Goal: Check status: Check status

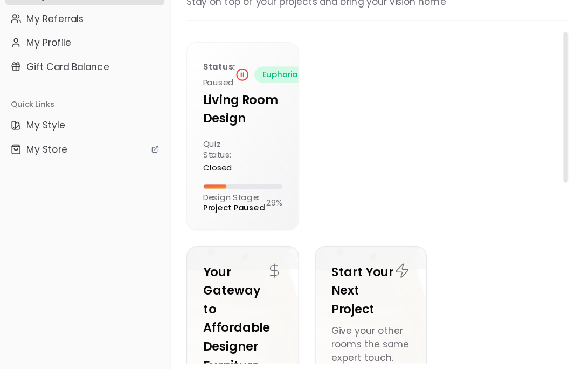
click at [193, 219] on div at bounding box center [197, 221] width 64 height 4
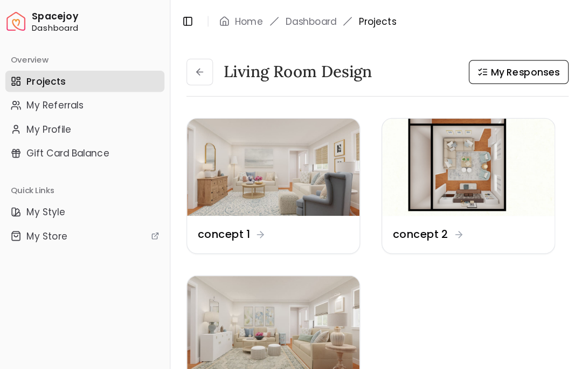
scroll to position [7082, 0]
click at [244, 182] on div "Design Name concept 1" at bounding box center [222, 190] width 140 height 30
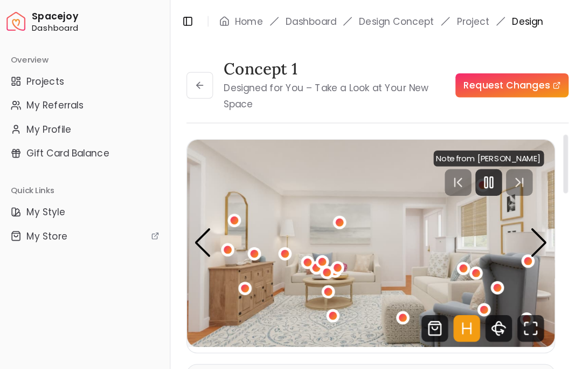
click at [196, 18] on link "Home" at bounding box center [201, 17] width 23 height 11
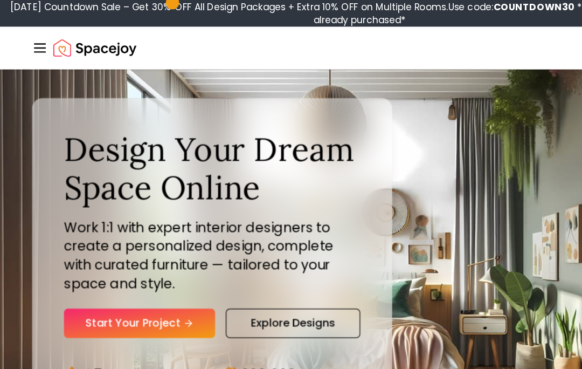
click at [29, 41] on icon "Global" at bounding box center [32, 38] width 13 height 13
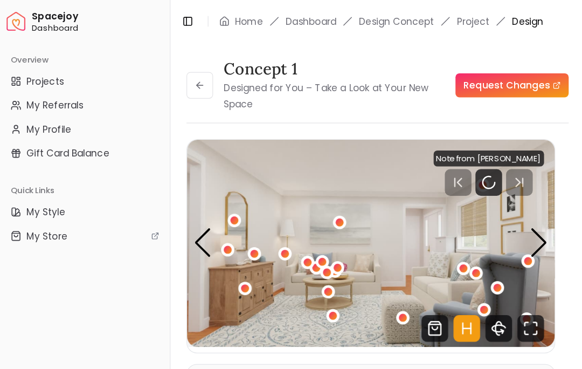
scroll to position [7073, 0]
click at [50, 63] on span "Projects" at bounding box center [37, 65] width 30 height 11
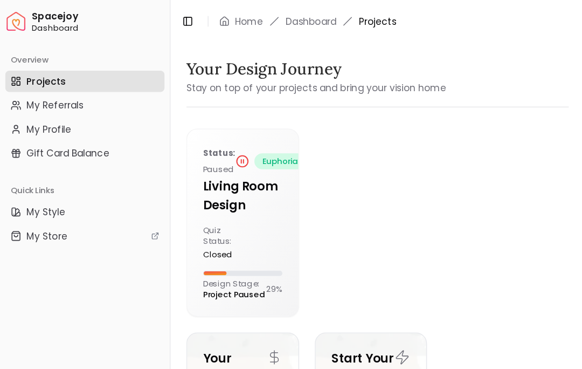
click at [208, 205] on div "Quiz Status: closed" at bounding box center [197, 196] width 64 height 28
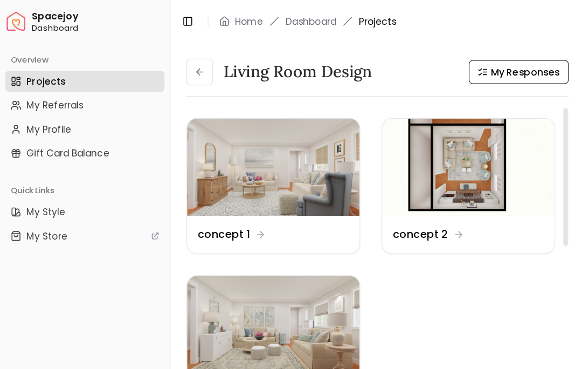
click at [422, 60] on span "My Responses" at bounding box center [425, 58] width 56 height 11
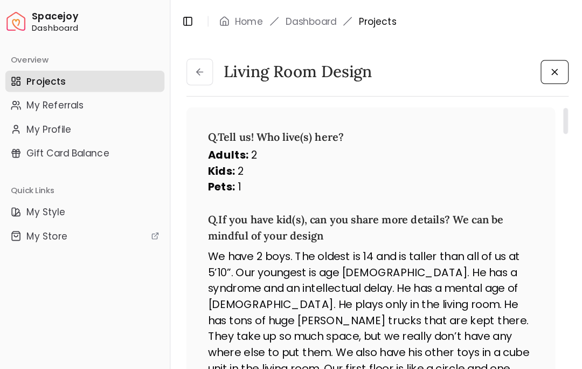
click at [163, 59] on icon at bounding box center [161, 58] width 9 height 9
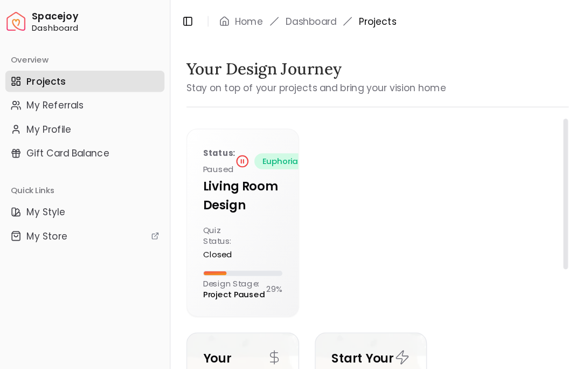
click at [214, 239] on p "Design Stage: Project Paused" at bounding box center [190, 233] width 51 height 17
